Goal: Book appointment/travel/reservation

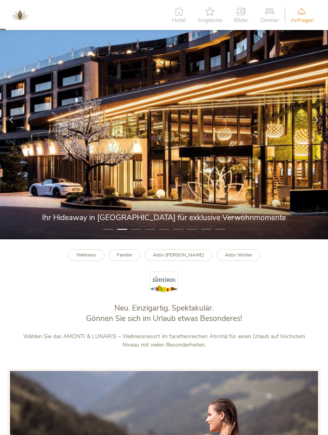
scroll to position [36, 0]
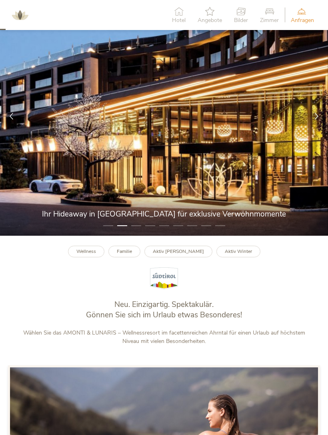
click at [127, 254] on b "Familie" at bounding box center [124, 251] width 15 height 6
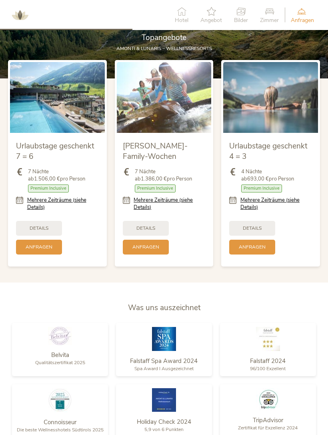
scroll to position [768, 0]
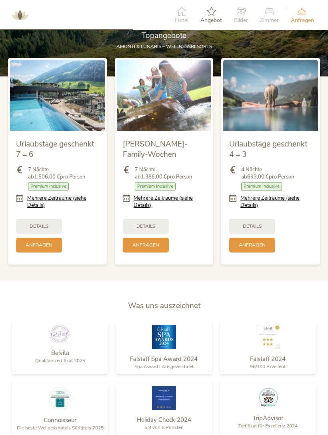
click at [254, 226] on span "Details" at bounding box center [252, 226] width 19 height 7
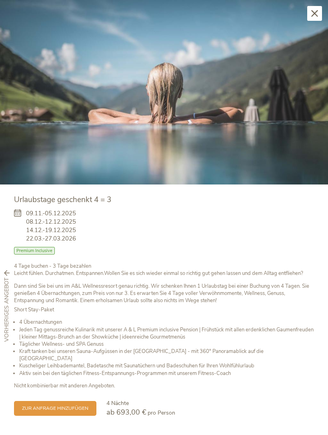
click at [310, 18] on div "Schließen" at bounding box center [314, 13] width 15 height 15
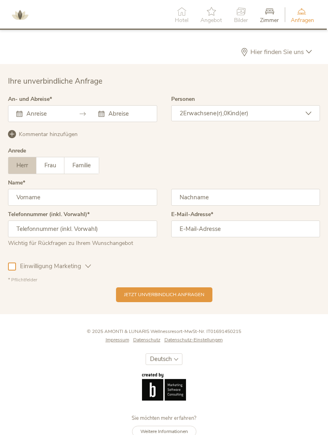
scroll to position [1912, 0]
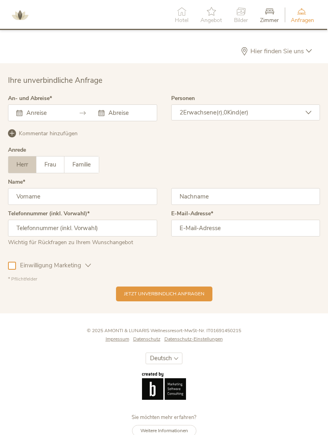
click at [52, 111] on input "text" at bounding box center [45, 113] width 42 height 8
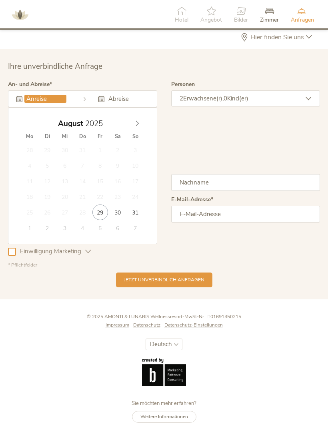
scroll to position [1927, 0]
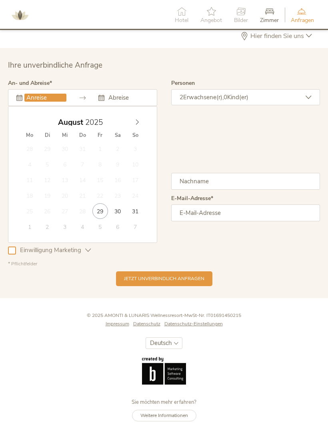
click at [137, 119] on icon at bounding box center [137, 122] width 6 height 6
type input "08.09.2025"
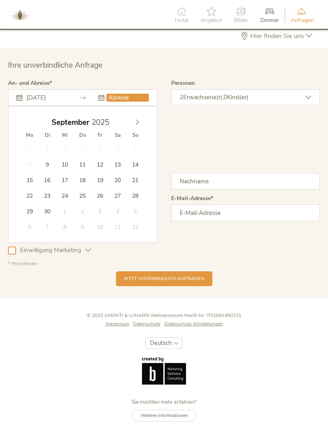
type input "12.09.2025"
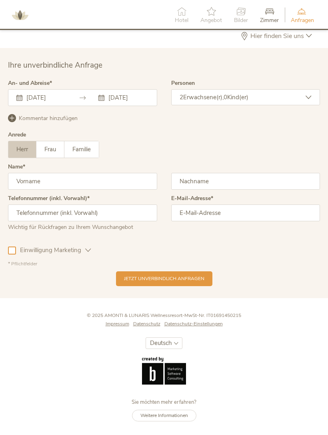
click at [196, 98] on span "Erwachsene(r)," at bounding box center [203, 97] width 40 height 8
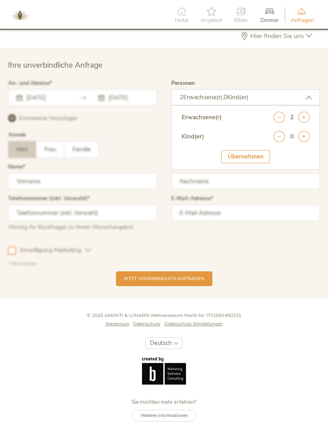
click at [304, 118] on icon at bounding box center [303, 117] width 11 height 11
click at [303, 117] on icon at bounding box center [303, 117] width 11 height 11
click at [302, 117] on icon at bounding box center [303, 117] width 11 height 11
click at [303, 116] on icon at bounding box center [303, 117] width 11 height 11
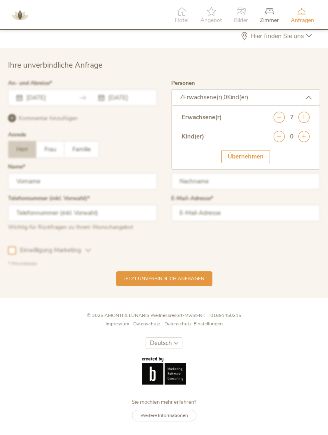
click at [302, 116] on icon at bounding box center [303, 117] width 11 height 11
click at [292, 176] on div at bounding box center [164, 173] width 316 height 190
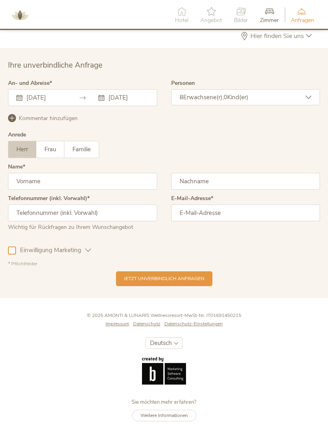
click at [76, 146] on span "Familie" at bounding box center [81, 149] width 18 height 8
click at [96, 185] on input "text" at bounding box center [82, 181] width 149 height 17
type input "Sultan"
click at [218, 182] on input "text" at bounding box center [245, 181] width 149 height 17
type input "5"
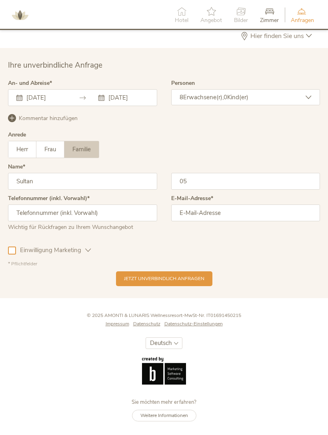
type input "0"
type input "Hamdan"
click at [44, 220] on input "text" at bounding box center [82, 212] width 149 height 17
type input "0505236166"
click at [213, 220] on input "email" at bounding box center [245, 212] width 149 height 17
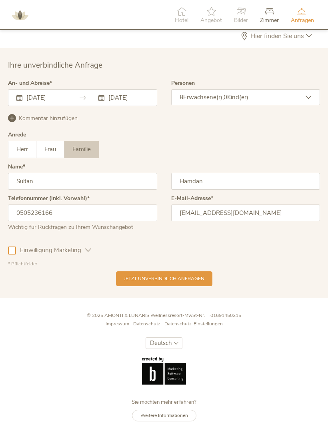
type input "Sultan8alswuat@gmail.com"
click at [10, 253] on div at bounding box center [12, 250] width 8 height 8
click at [149, 280] on span "Jetzt unverbindlich anfragen" at bounding box center [164, 278] width 80 height 7
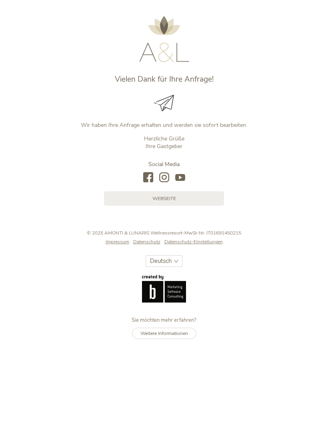
click at [164, 101] on img at bounding box center [164, 103] width 20 height 17
click at [197, 202] on link "Webseite" at bounding box center [164, 198] width 120 height 15
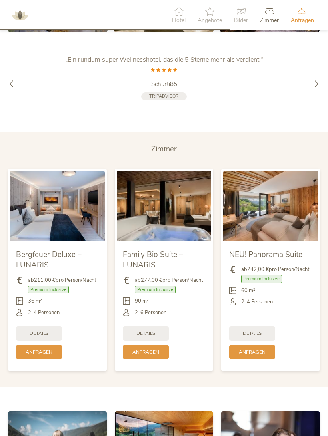
scroll to position [1432, 0]
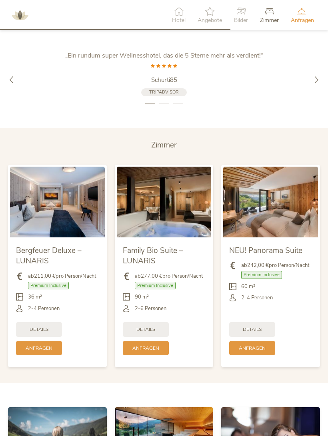
click at [290, 220] on img at bounding box center [270, 202] width 95 height 71
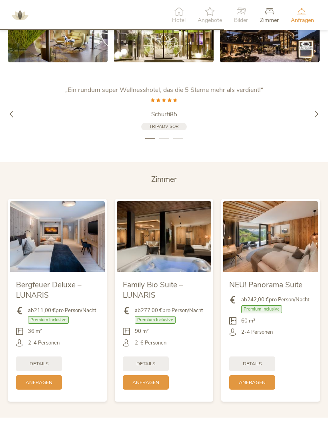
scroll to position [1380, 0]
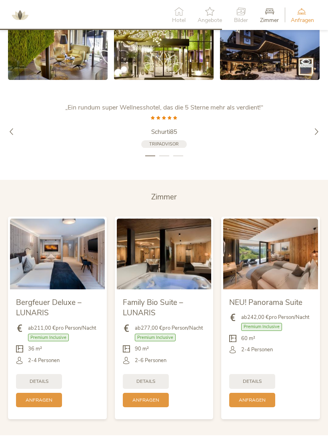
click at [263, 378] on div "Details" at bounding box center [252, 381] width 46 height 15
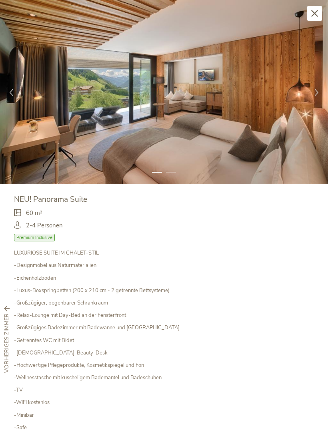
scroll to position [0, 0]
